Goal: Information Seeking & Learning: Learn about a topic

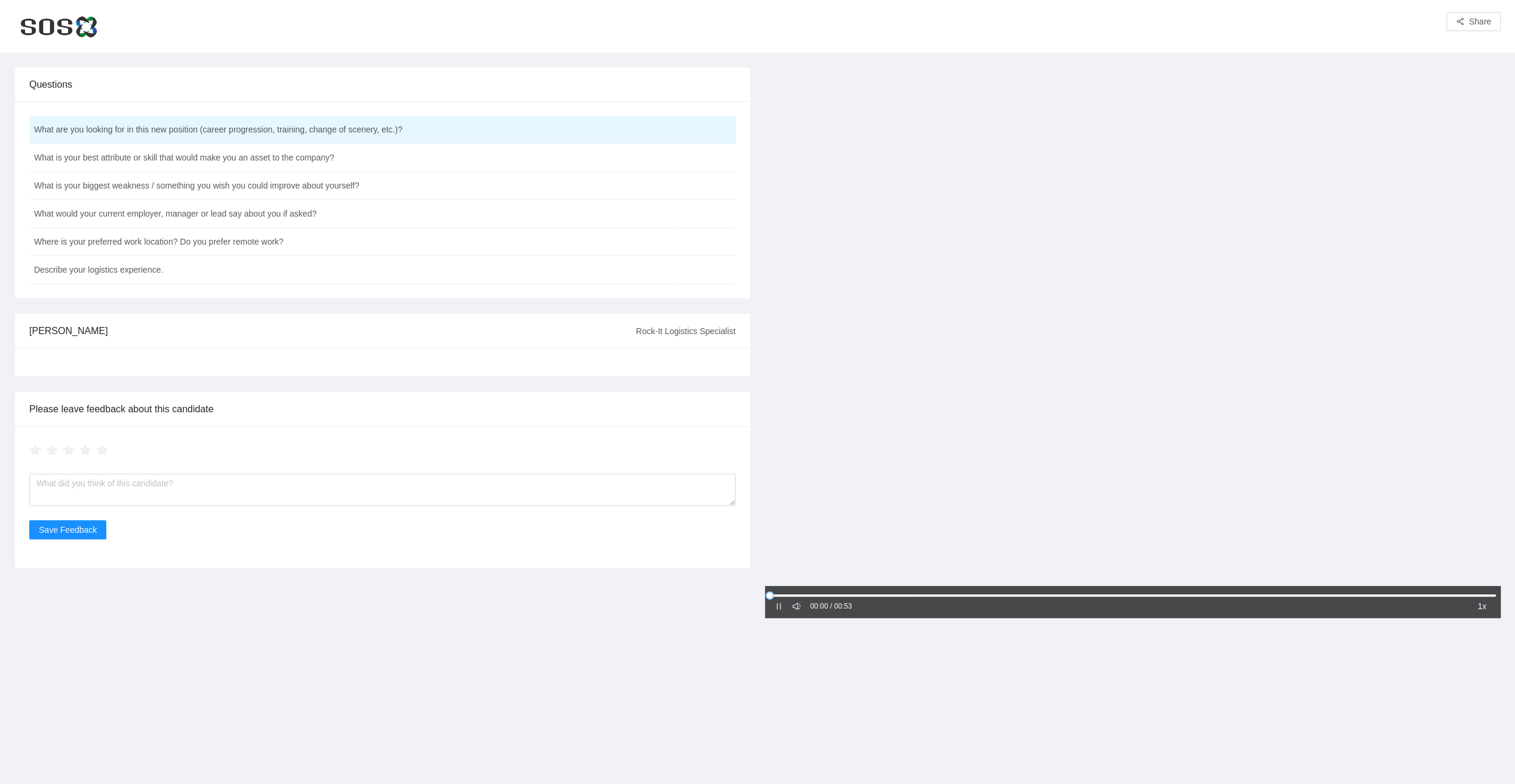
click at [1111, 465] on div at bounding box center [1133, 328] width 736 height 522
click at [778, 606] on icon "caret-right" at bounding box center [779, 606] width 4 height 6
click at [112, 158] on td "What is your best attribute or skill that would make you an asset to the compan…" at bounding box center [353, 158] width 647 height 28
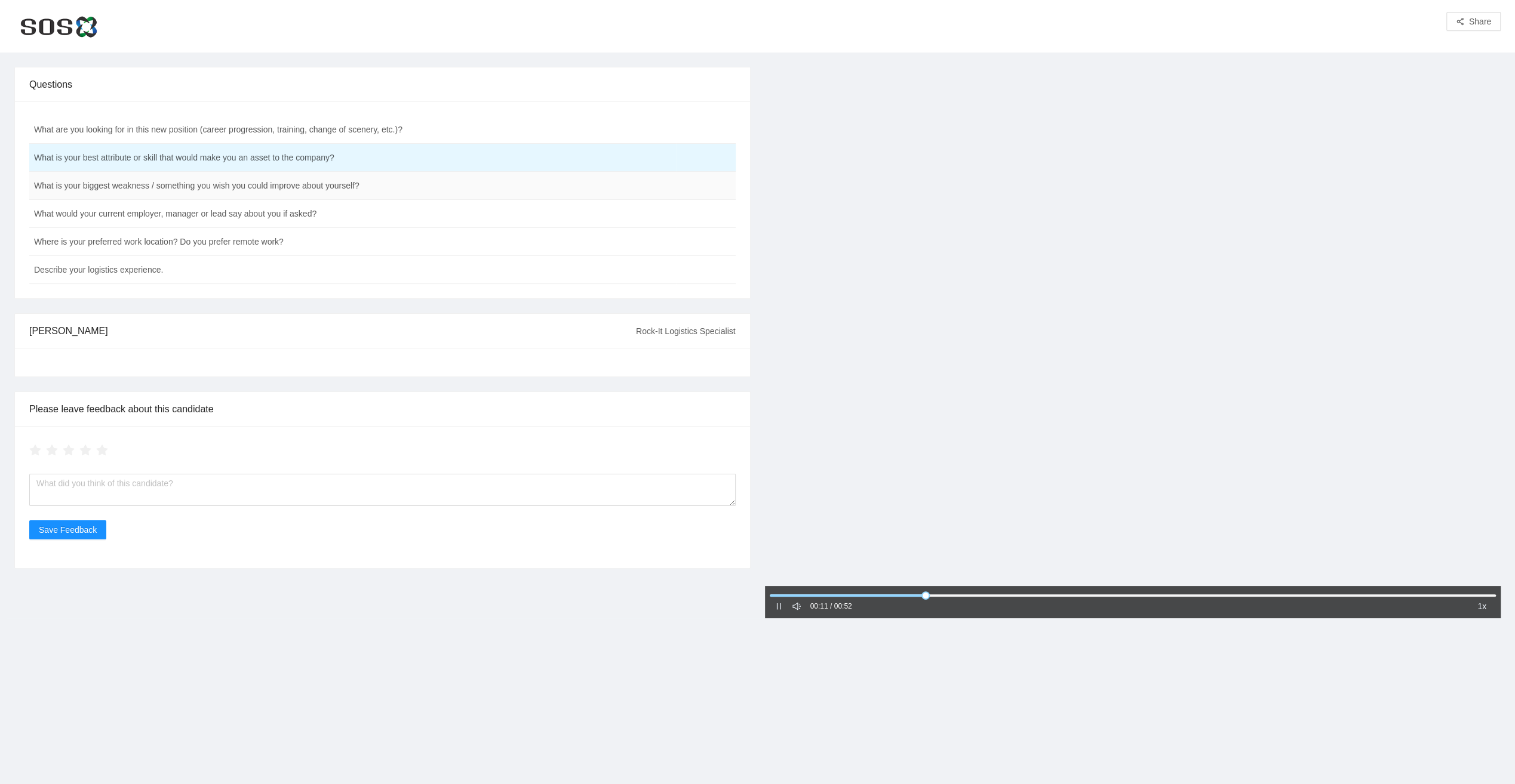
click at [205, 188] on td "What is your biggest weakness / something you wish you could improve about your…" at bounding box center [353, 185] width 647 height 28
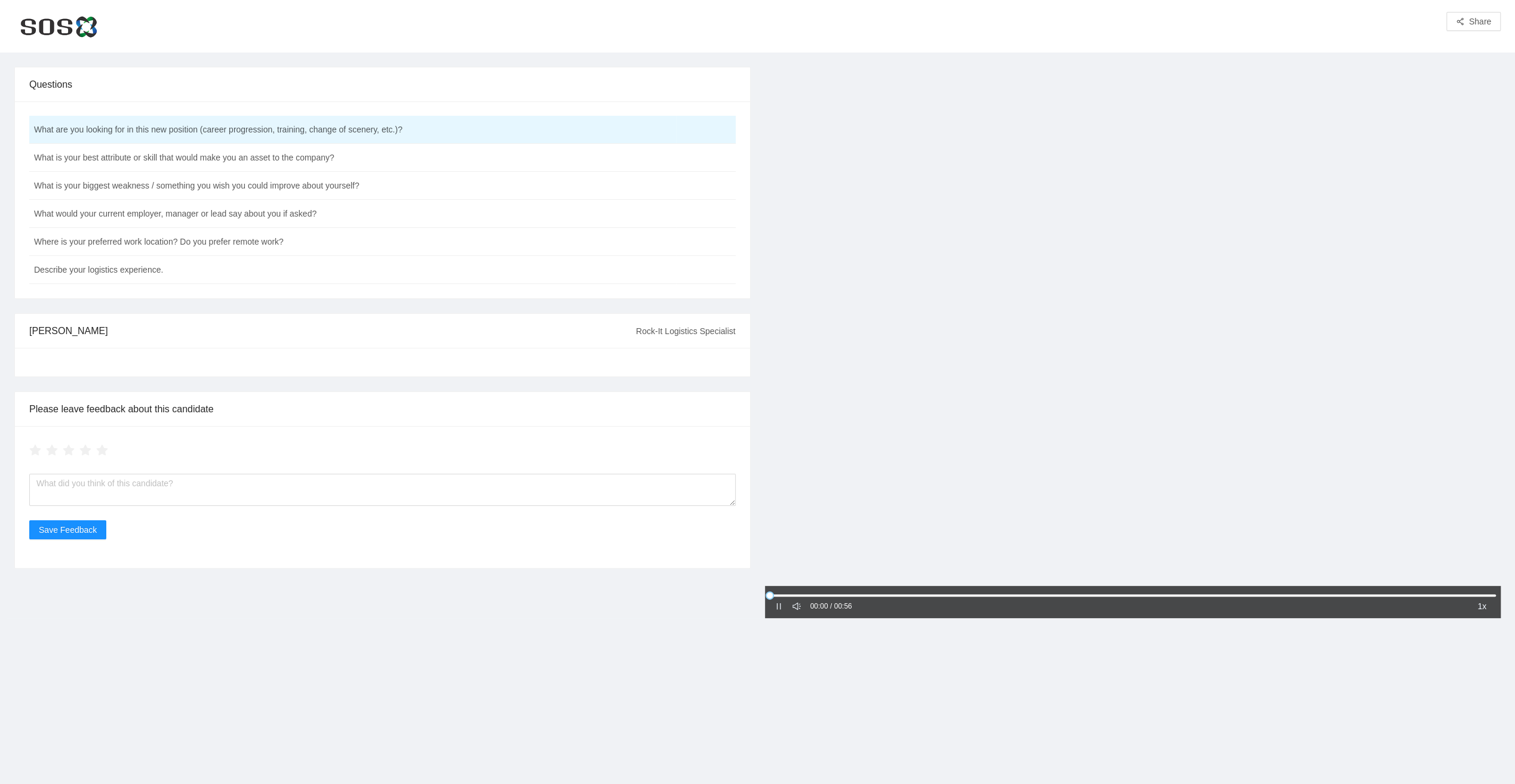
click at [1161, 370] on div at bounding box center [1133, 328] width 736 height 522
click at [775, 606] on icon "caret-right" at bounding box center [778, 606] width 8 height 8
